Goal: Task Accomplishment & Management: Manage account settings

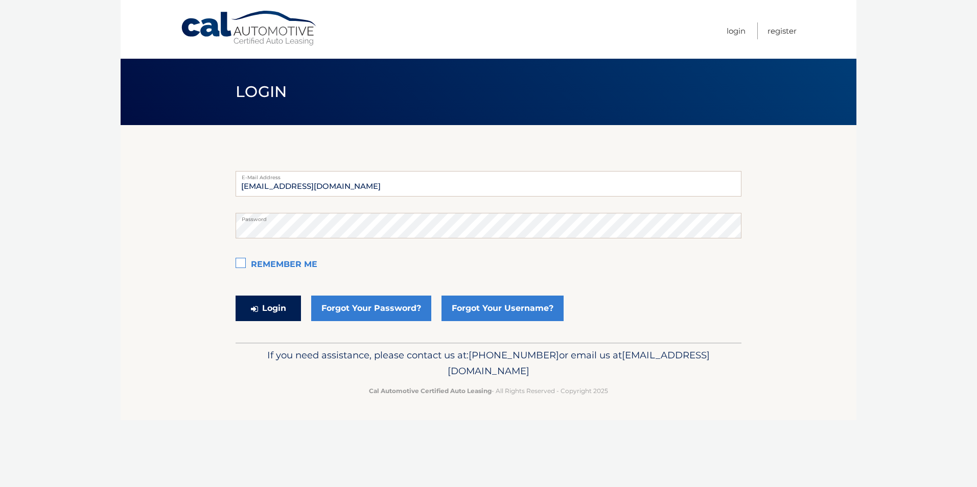
click at [275, 310] on button "Login" at bounding box center [267, 309] width 65 height 26
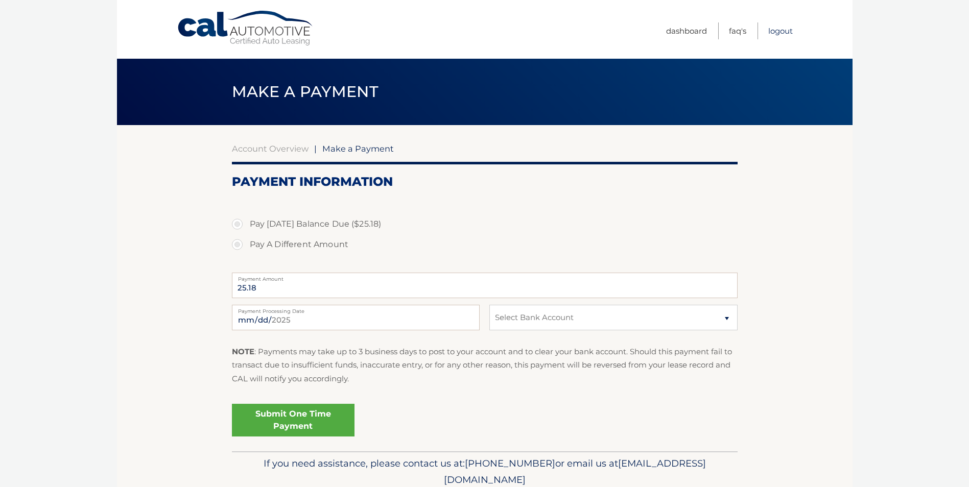
click at [782, 33] on link "Logout" at bounding box center [780, 30] width 25 height 17
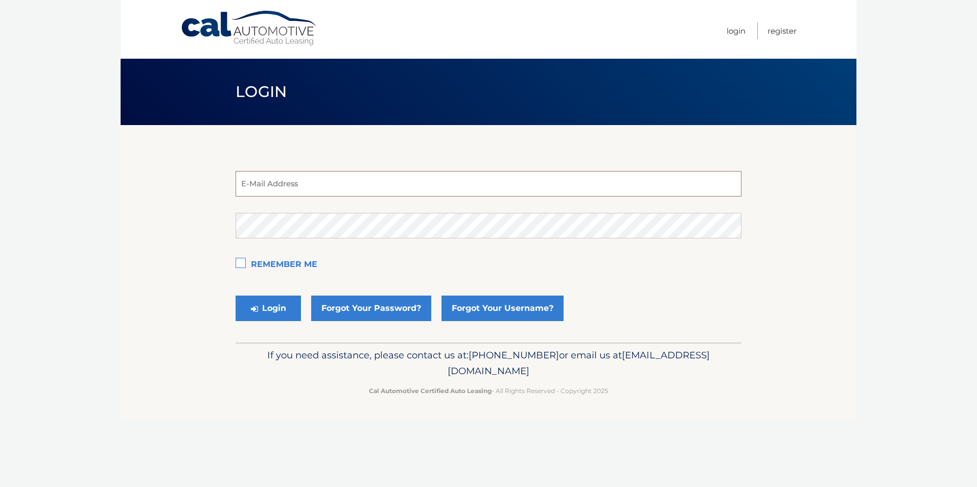
type input "[EMAIL_ADDRESS][DOMAIN_NAME]"
